Goal: Navigation & Orientation: Find specific page/section

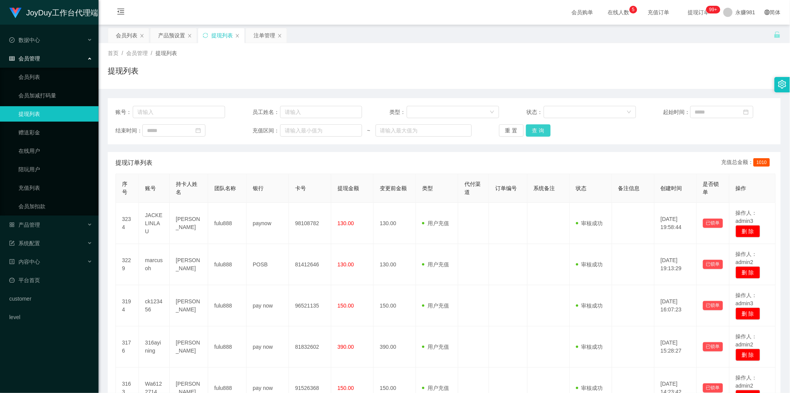
scroll to position [0, 0]
click at [537, 134] on button "查 询" at bounding box center [538, 130] width 25 height 12
click at [131, 39] on div "会员列表" at bounding box center [127, 35] width 22 height 15
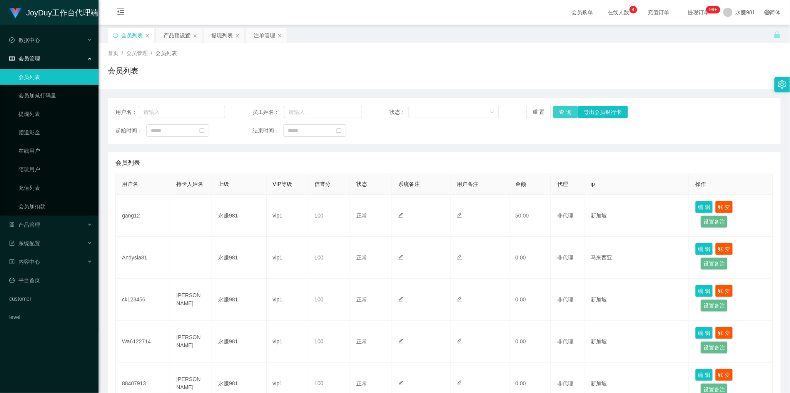
click at [568, 109] on button "查 询" at bounding box center [565, 112] width 25 height 12
click at [178, 35] on div "产品预设置" at bounding box center [177, 35] width 27 height 15
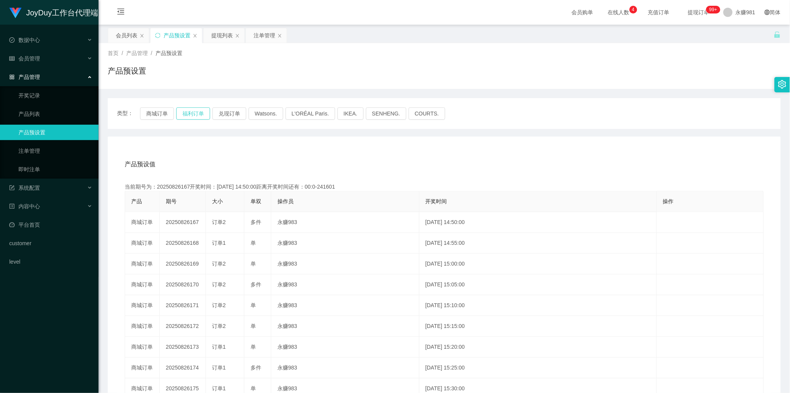
click at [183, 115] on button "福利订单" at bounding box center [193, 113] width 34 height 12
click at [266, 38] on div "注单管理" at bounding box center [265, 35] width 22 height 15
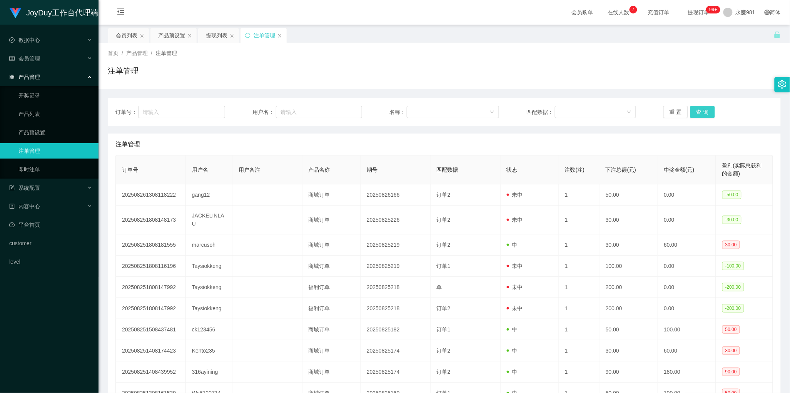
click at [707, 113] on button "查 询" at bounding box center [702, 112] width 25 height 12
drag, startPoint x: 372, startPoint y: 140, endPoint x: 420, endPoint y: 137, distance: 47.4
click at [372, 140] on div "注单管理" at bounding box center [444, 145] width 658 height 22
click at [695, 110] on button "查 询" at bounding box center [702, 112] width 25 height 12
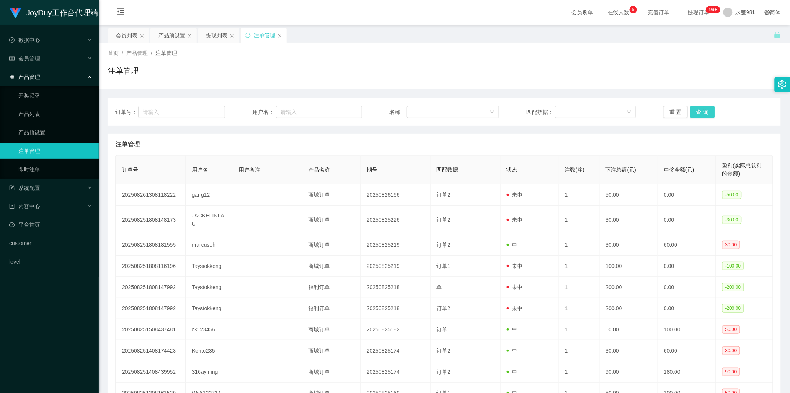
click at [698, 112] on button "查 询" at bounding box center [702, 112] width 25 height 12
click at [698, 112] on button "查 询" at bounding box center [706, 112] width 33 height 12
click at [120, 37] on div "会员列表" at bounding box center [127, 35] width 22 height 15
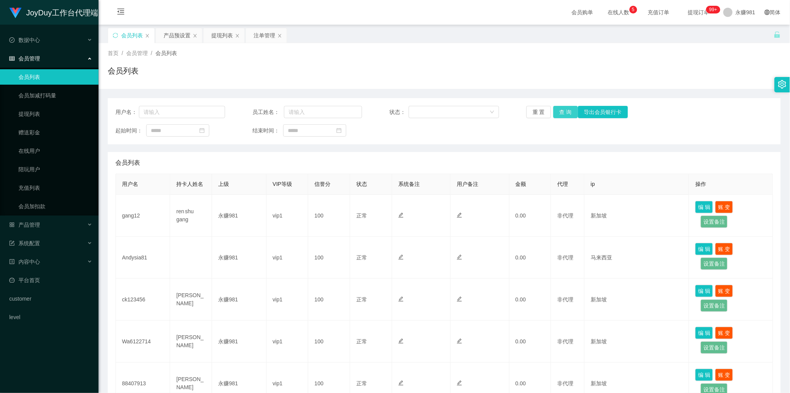
click at [562, 110] on button "查 询" at bounding box center [565, 112] width 25 height 12
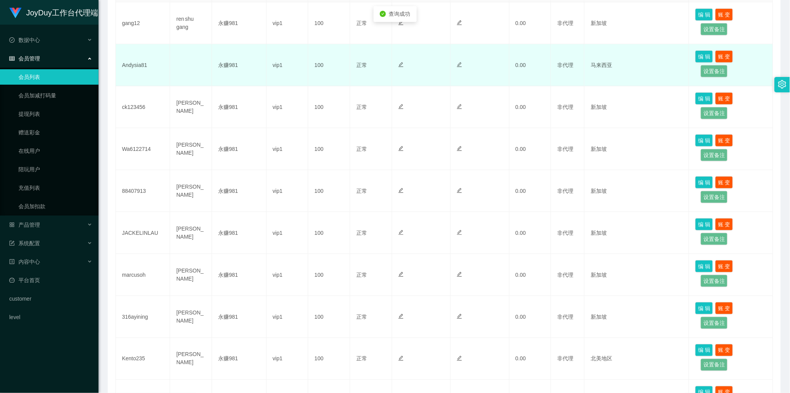
scroll to position [283, 0]
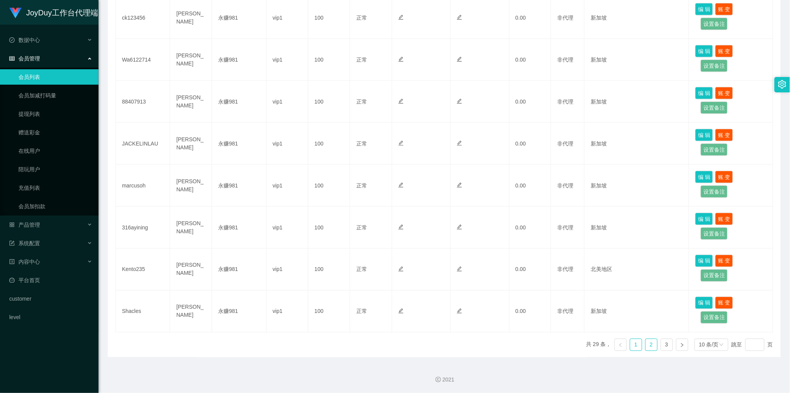
click at [646, 347] on link "2" at bounding box center [652, 345] width 12 height 12
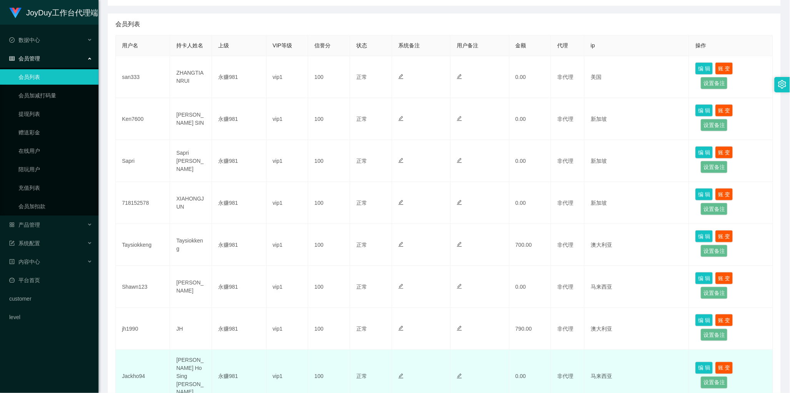
scroll to position [0, 0]
